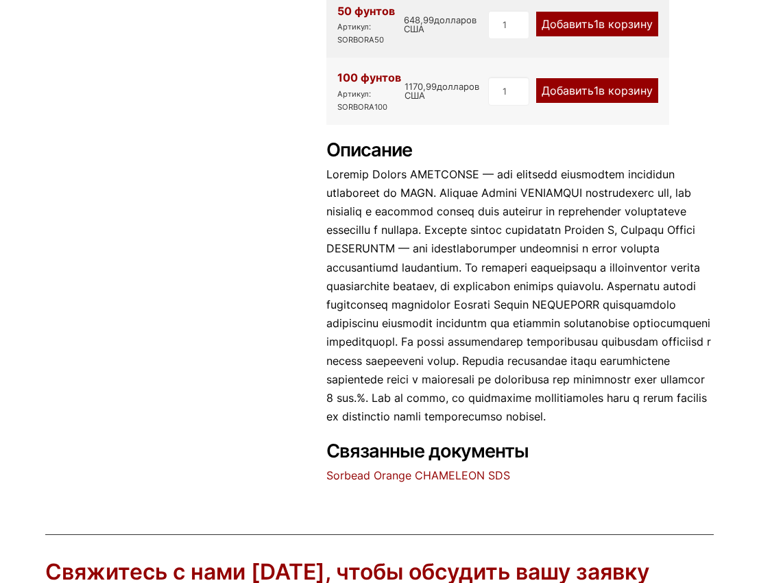
scroll to position [548, 0]
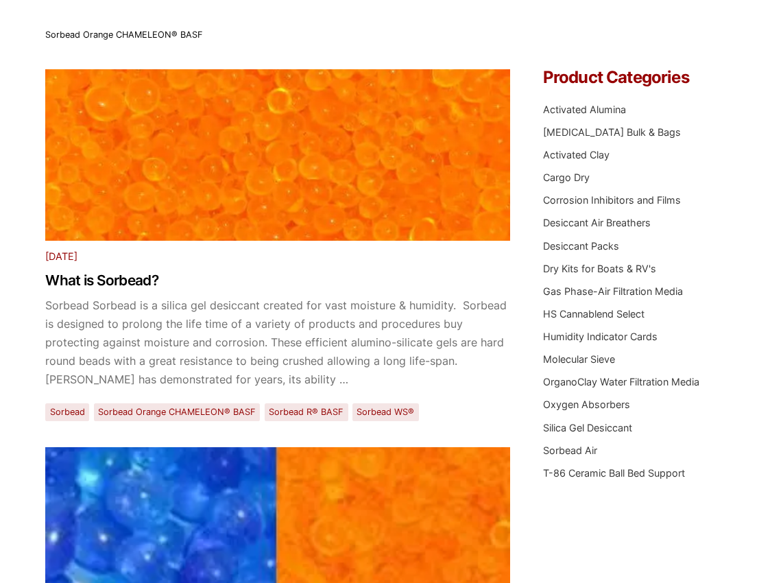
scroll to position [69, 0]
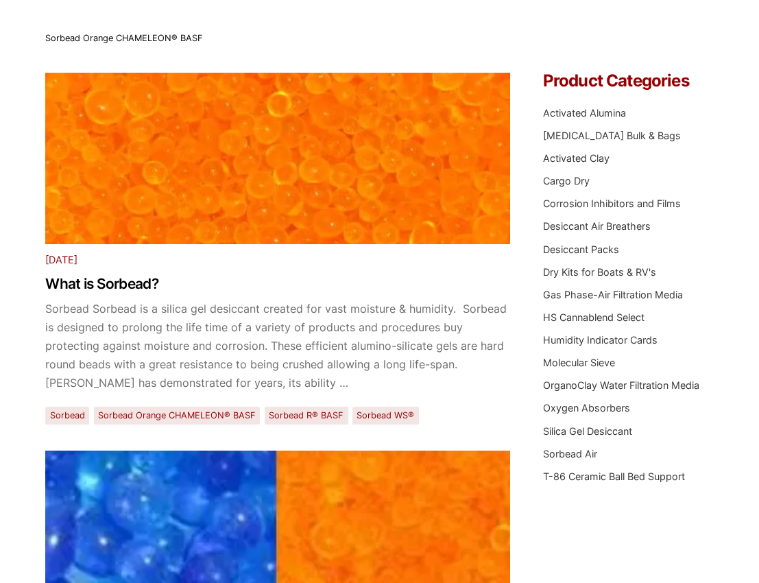
drag, startPoint x: 724, startPoint y: 0, endPoint x: 406, endPoint y: 32, distance: 319.2
click at [406, 32] on div "Sorbead Orange CHAMELEON® BASF" at bounding box center [379, 38] width 668 height 15
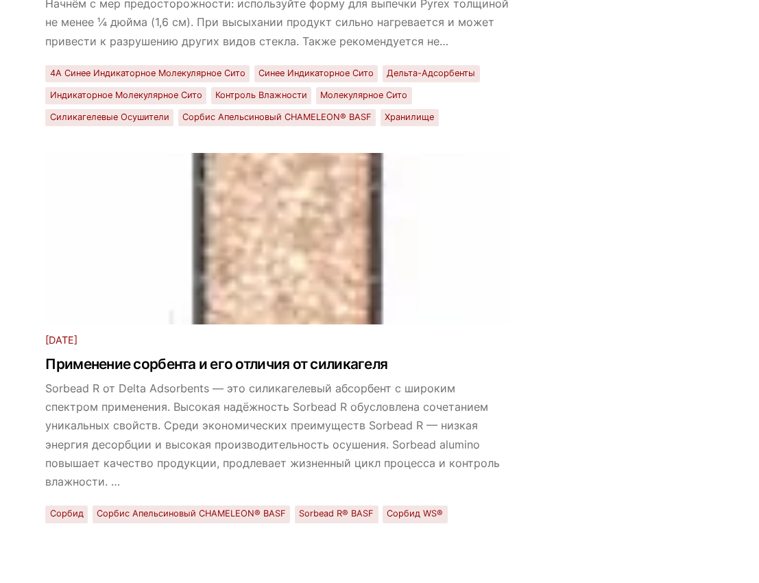
scroll to position [755, 0]
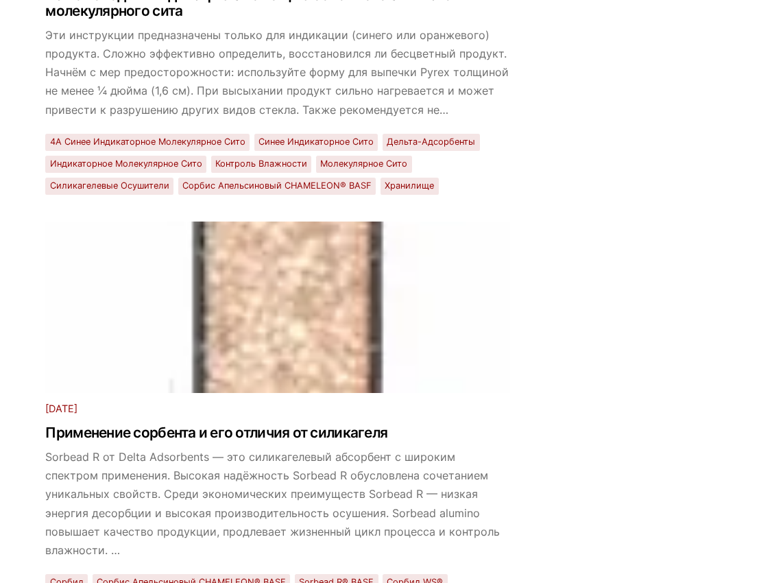
click at [427, 116] on font "Эти инструкции предназначены только для индикации (синего или оранжевого) проду…" at bounding box center [277, 72] width 464 height 88
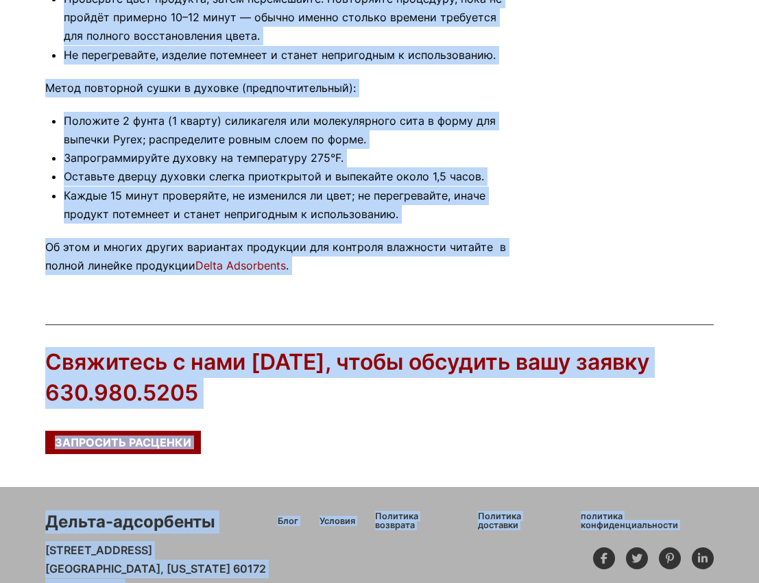
scroll to position [1117, 0]
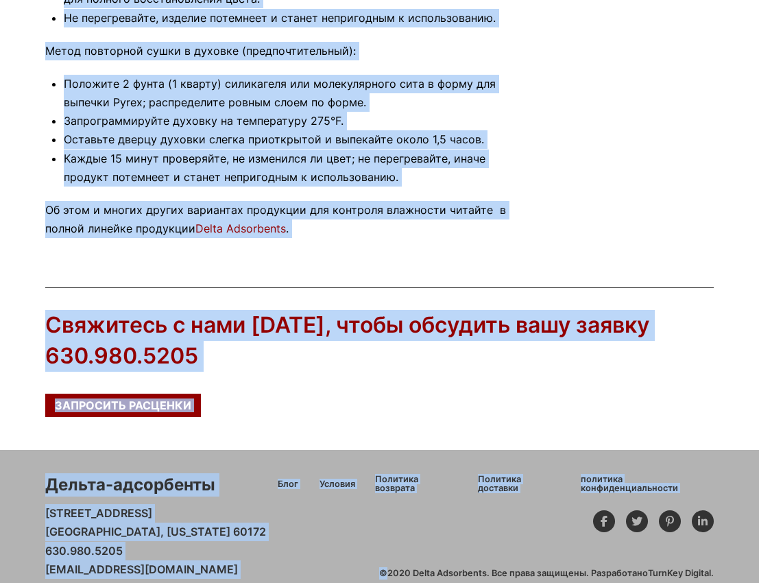
drag, startPoint x: 50, startPoint y: 153, endPoint x: 429, endPoint y: 214, distance: 383.5
copy div "Как омолодить индикацию с помощью объемного силикагеля и молекулярного сита tkd…"
